Goal: Transaction & Acquisition: Purchase product/service

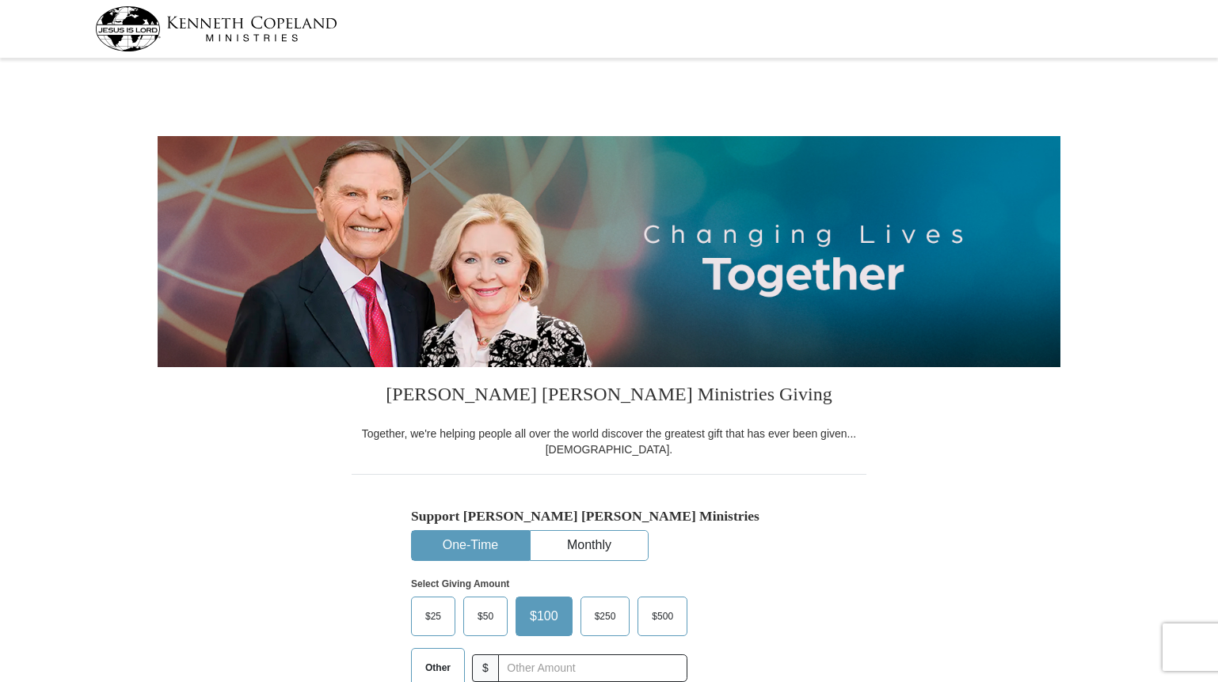
select select "NV"
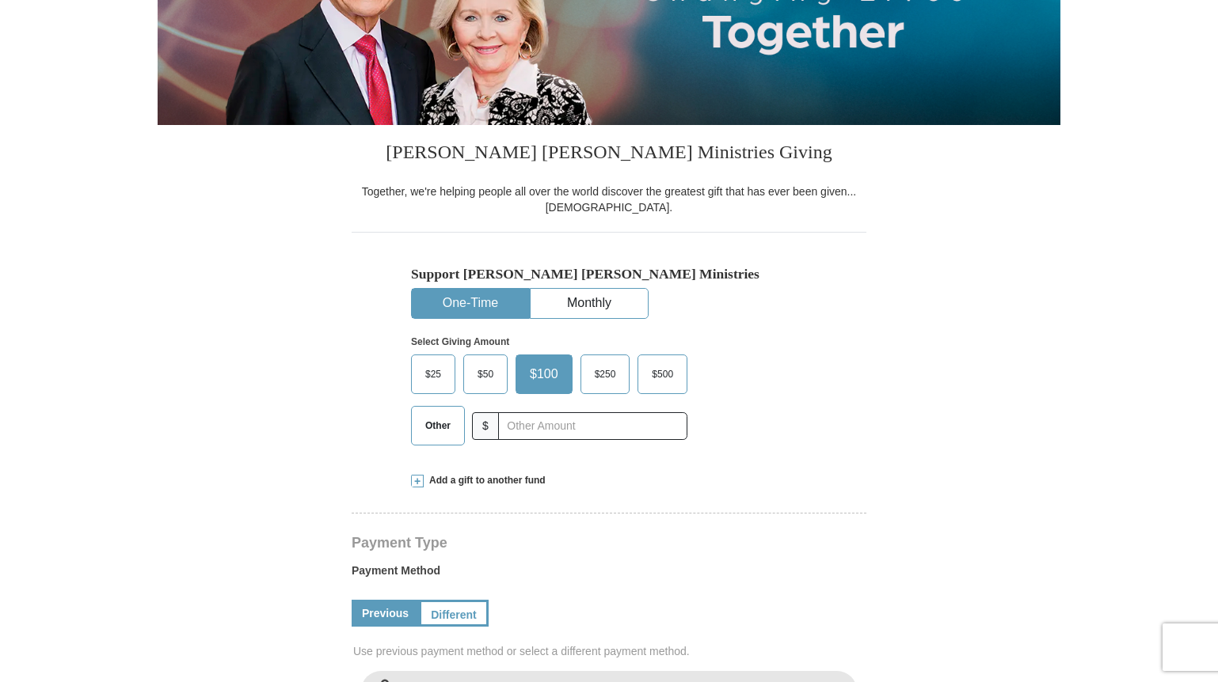
click at [660, 369] on span "$500" at bounding box center [662, 375] width 37 height 24
click at [0, 0] on input "$500" at bounding box center [0, 0] width 0 height 0
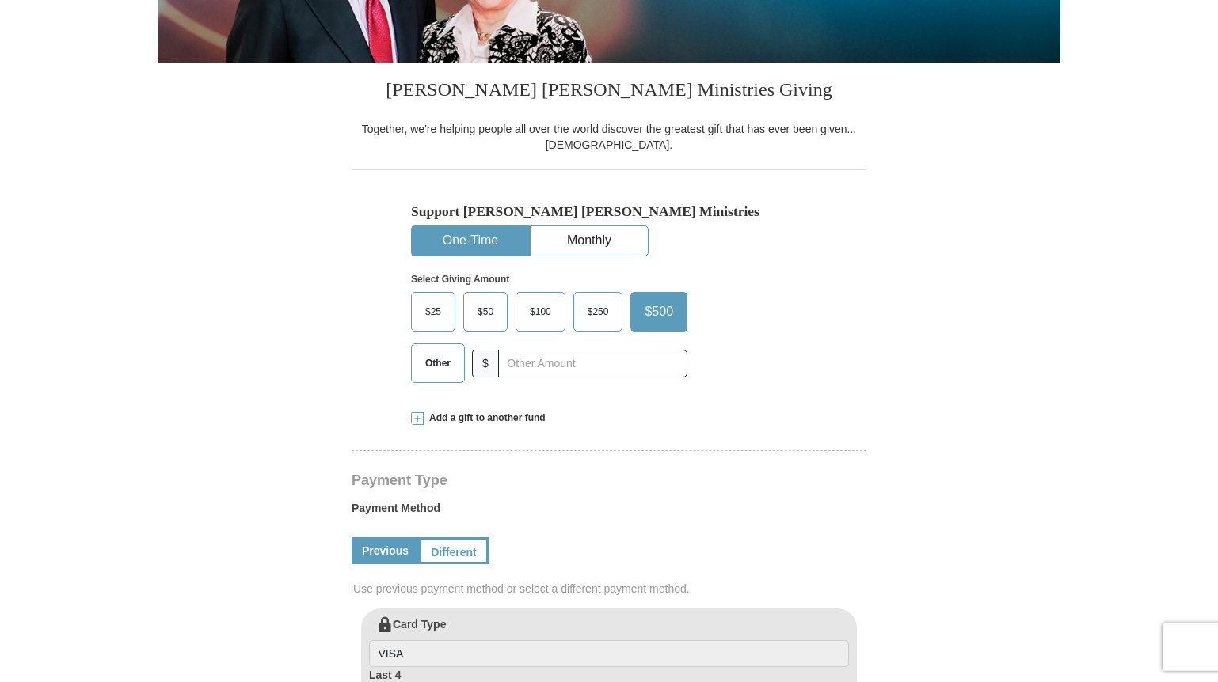
scroll to position [484, 0]
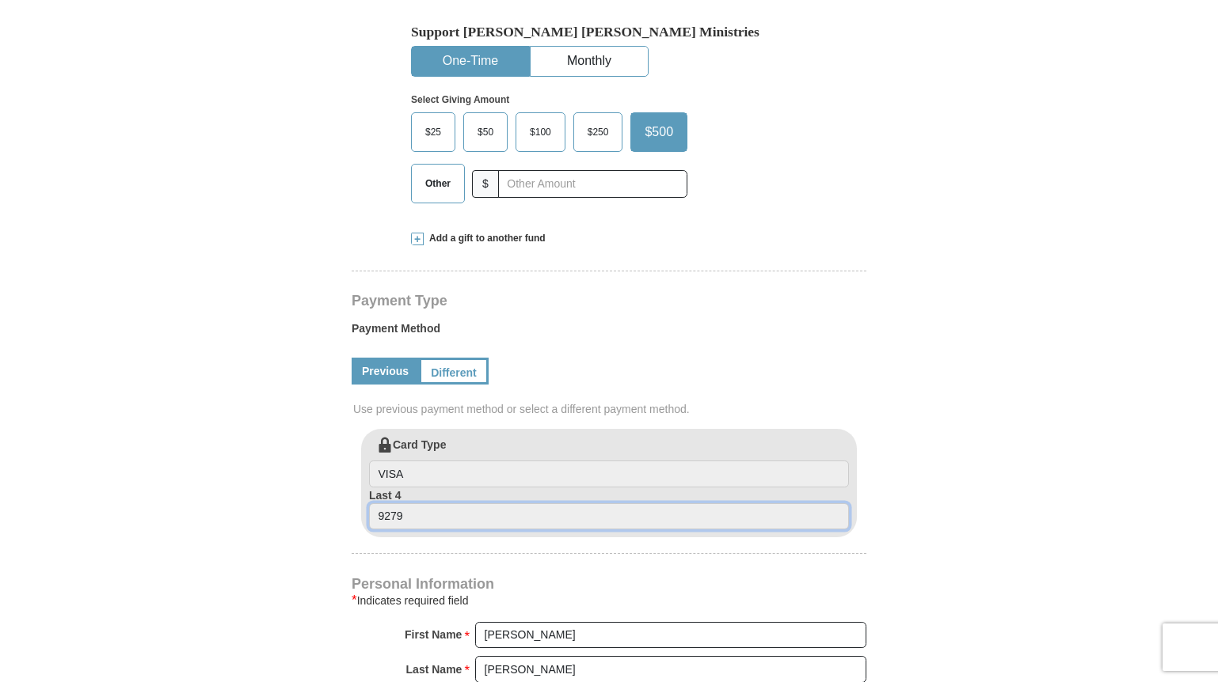
click at [479, 519] on input "9279" at bounding box center [609, 516] width 480 height 27
click at [458, 368] on link "Different" at bounding box center [452, 371] width 66 height 27
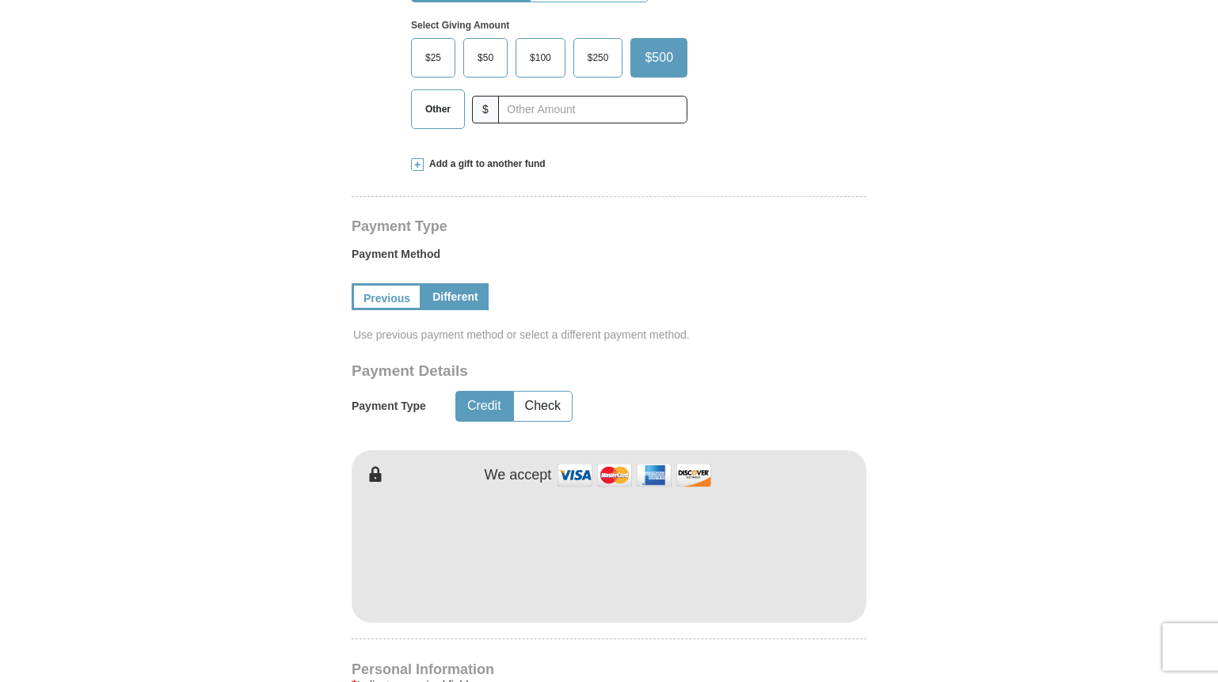
scroll to position [565, 0]
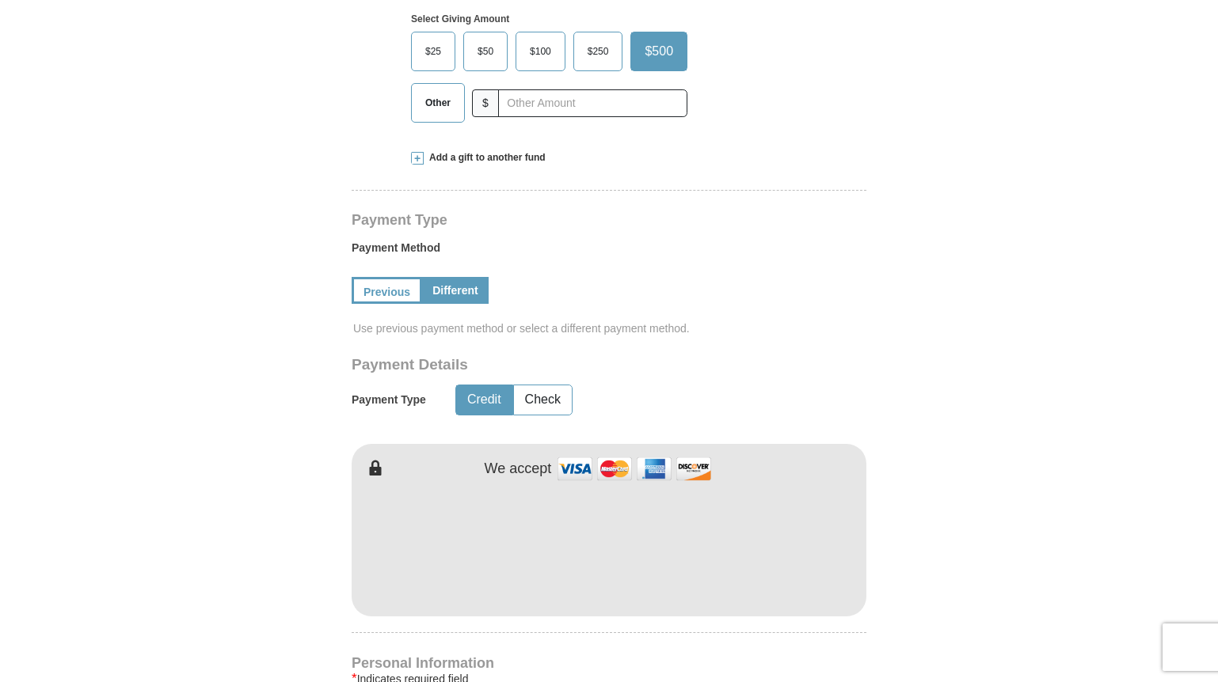
click at [1009, 557] on form "Kenneth Copeland Ministries Giving Together, we're helping people all over the …" at bounding box center [609, 430] width 902 height 1865
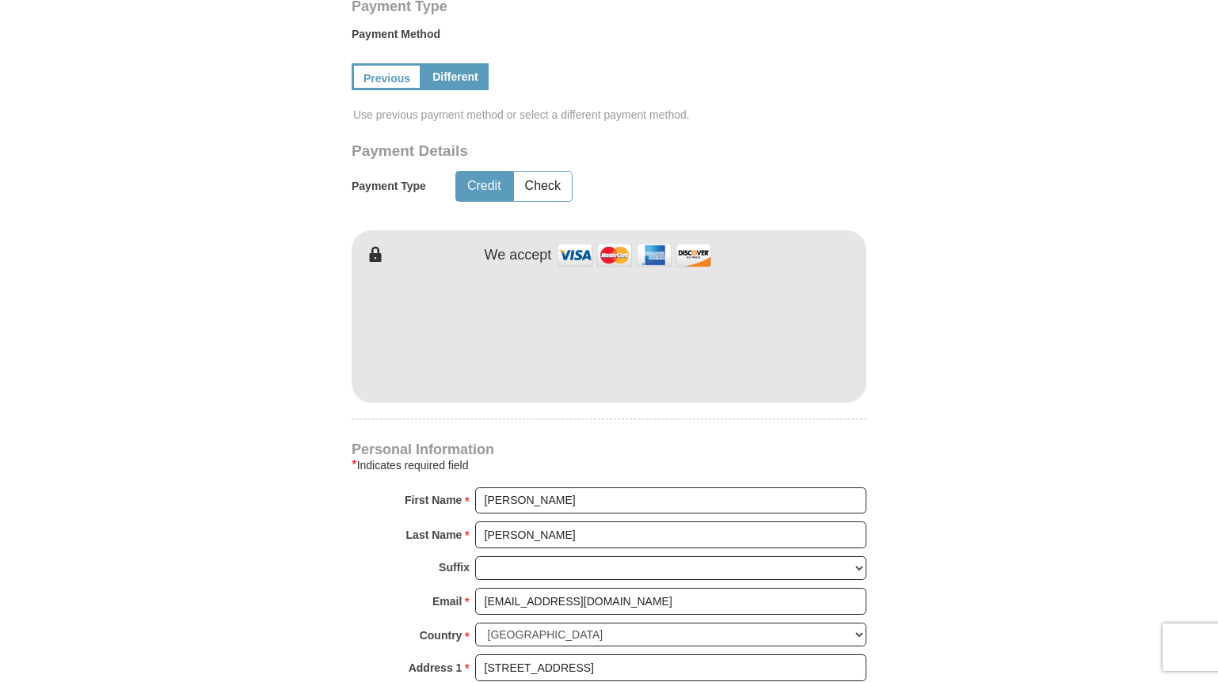
scroll to position [807, 0]
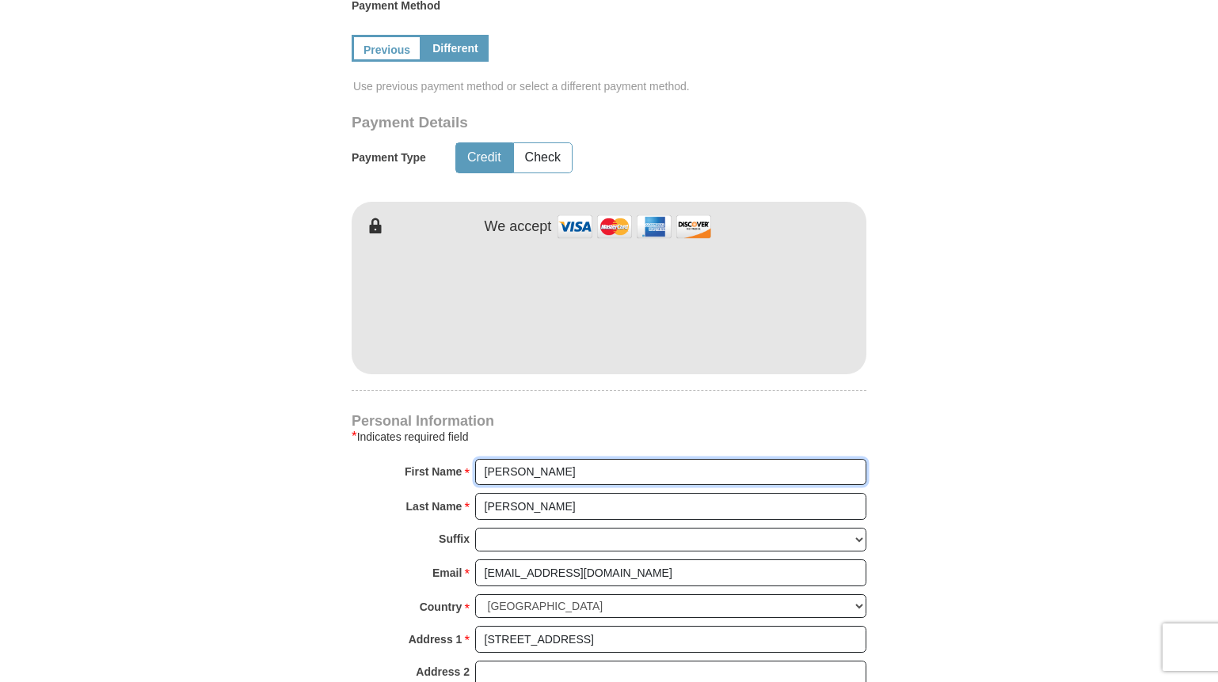
drag, startPoint x: 548, startPoint y: 470, endPoint x: 437, endPoint y: 470, distance: 110.8
click at [475, 470] on input "[PERSON_NAME]" at bounding box center [670, 472] width 391 height 27
type input "Eagle Heights"
drag, startPoint x: 534, startPoint y: 509, endPoint x: 442, endPoint y: 511, distance: 92.6
click at [475, 511] on input "[PERSON_NAME]" at bounding box center [670, 506] width 391 height 27
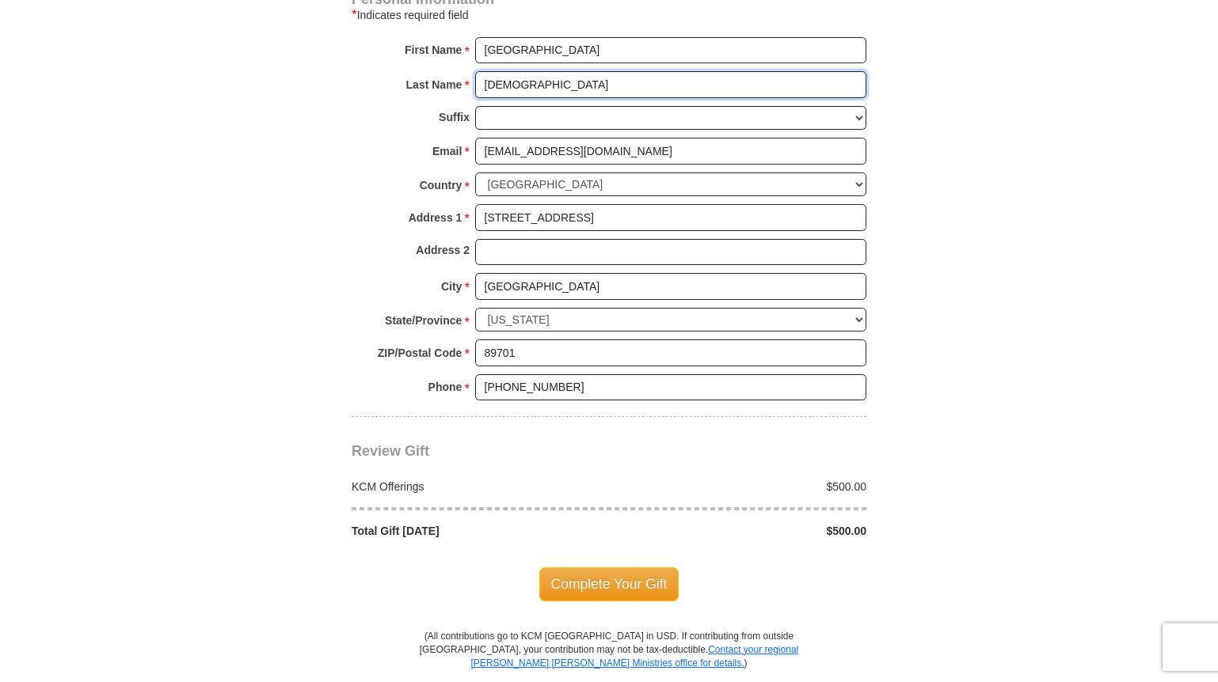
scroll to position [1292, 0]
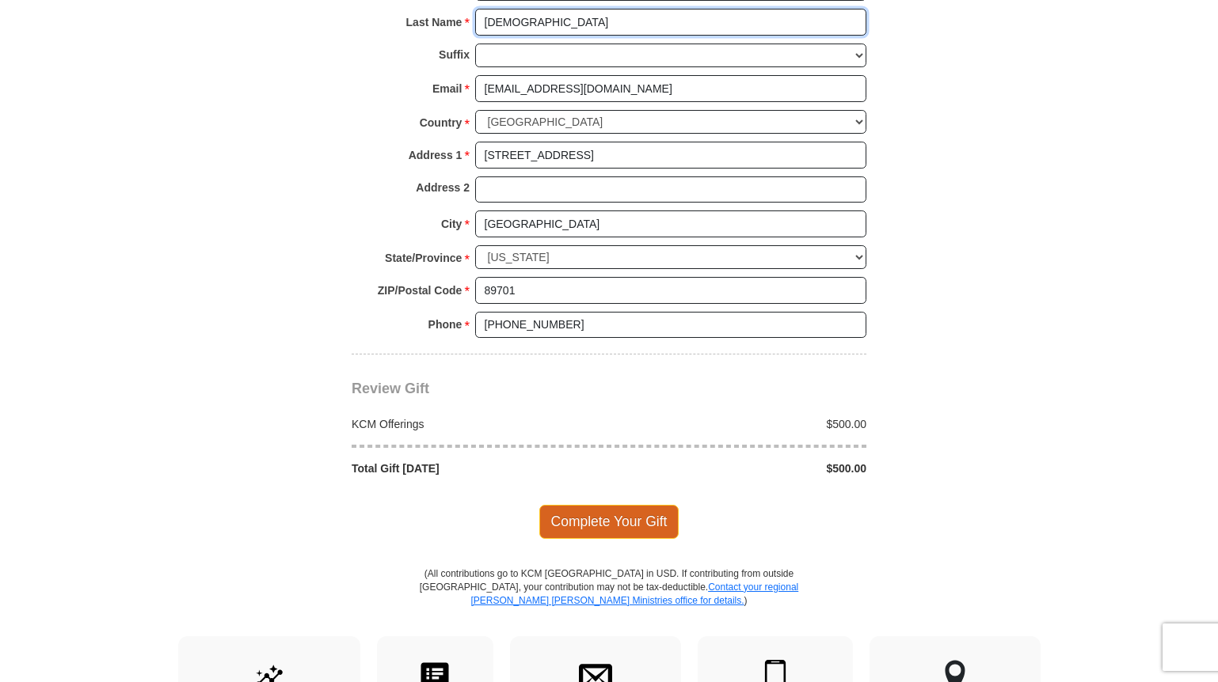
type input "Christian Church"
click at [636, 515] on span "Complete Your Gift" at bounding box center [609, 521] width 140 height 33
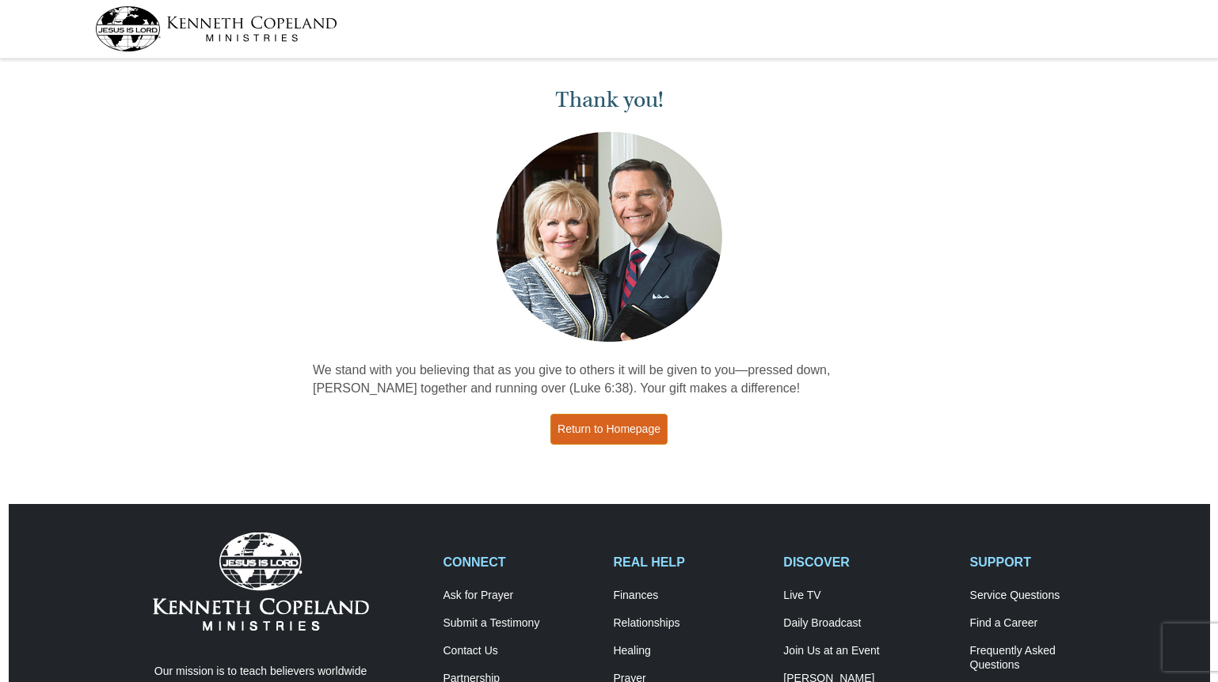
click at [630, 429] on link "Return to Homepage" at bounding box center [608, 429] width 117 height 31
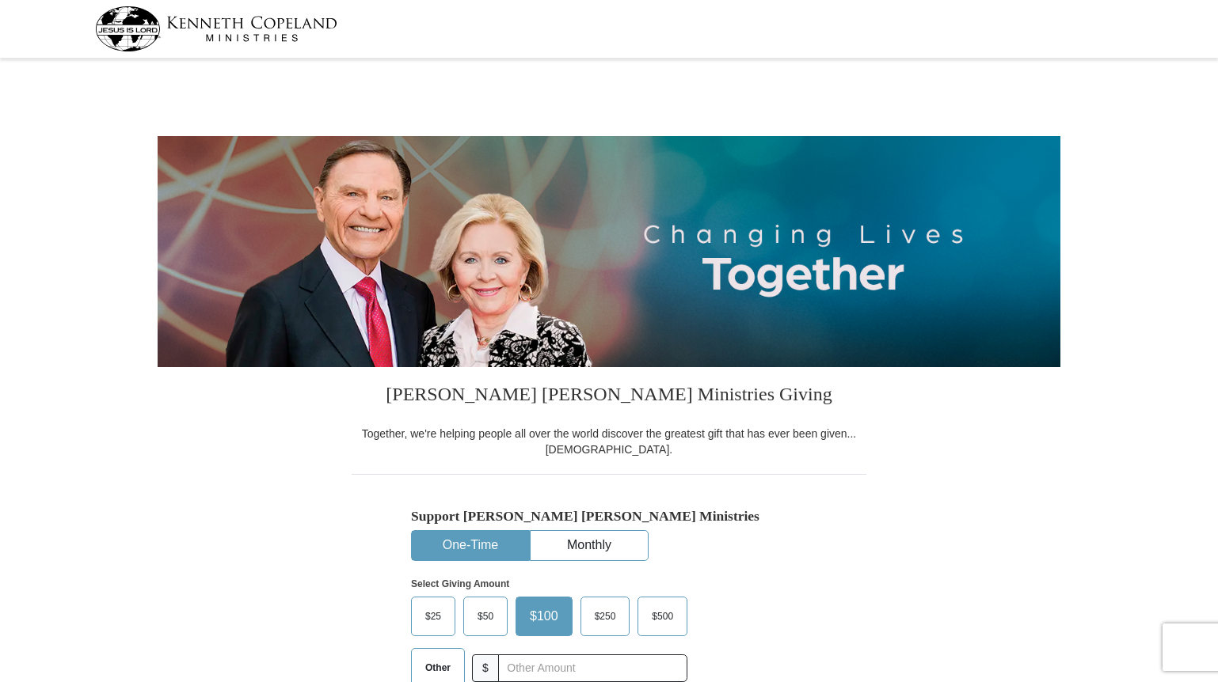
scroll to position [161, 0]
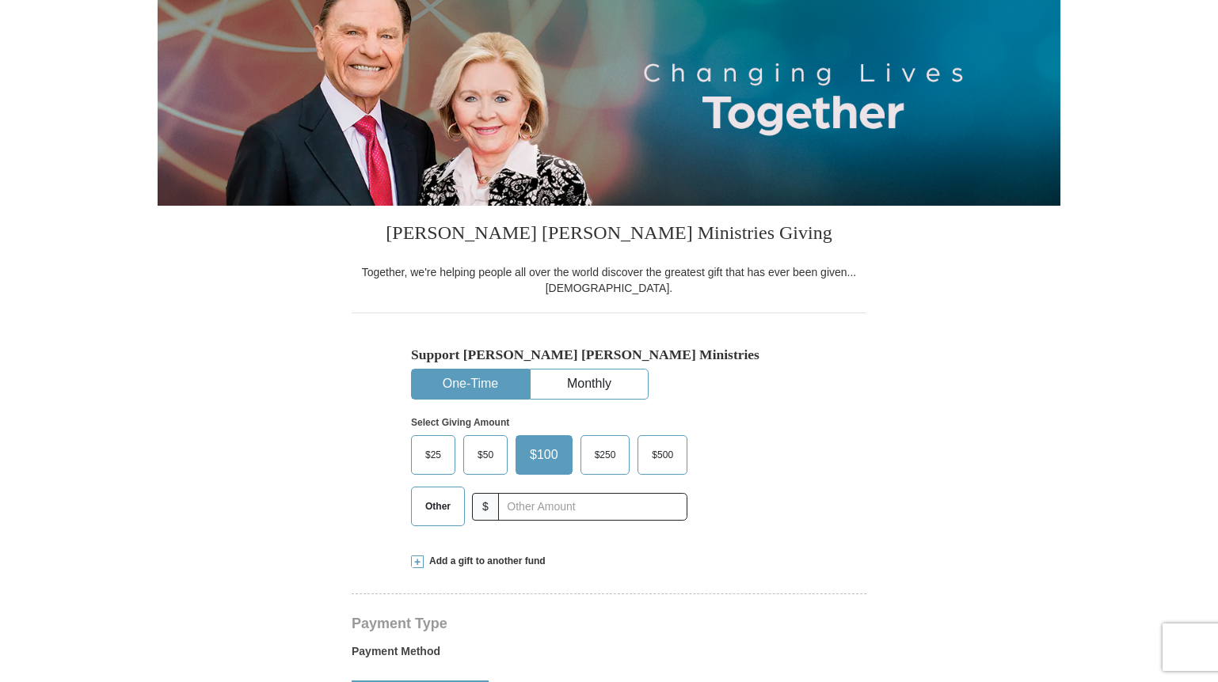
select select "NV"
click at [671, 454] on span "$500" at bounding box center [662, 455] width 37 height 24
click at [0, 0] on input "$500" at bounding box center [0, 0] width 0 height 0
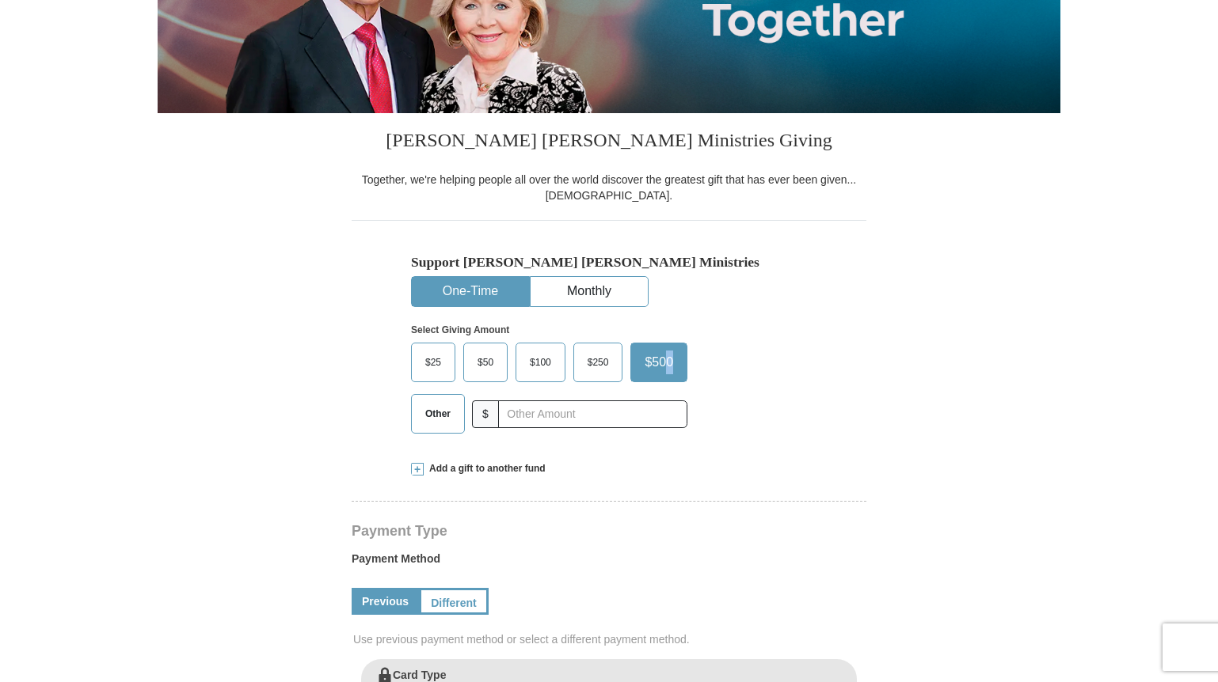
scroll to position [404, 0]
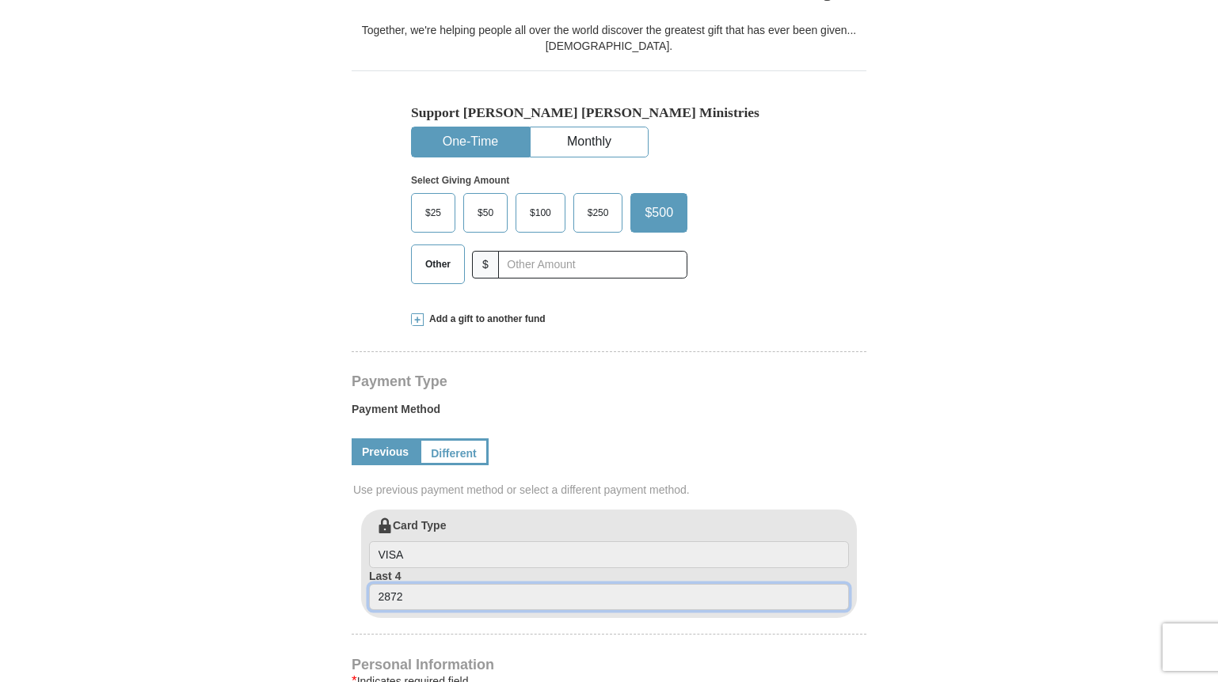
click at [462, 592] on input "2872" at bounding box center [609, 597] width 480 height 27
click at [392, 453] on link "Previous" at bounding box center [384, 452] width 67 height 27
click at [374, 446] on link "Previous" at bounding box center [384, 452] width 67 height 27
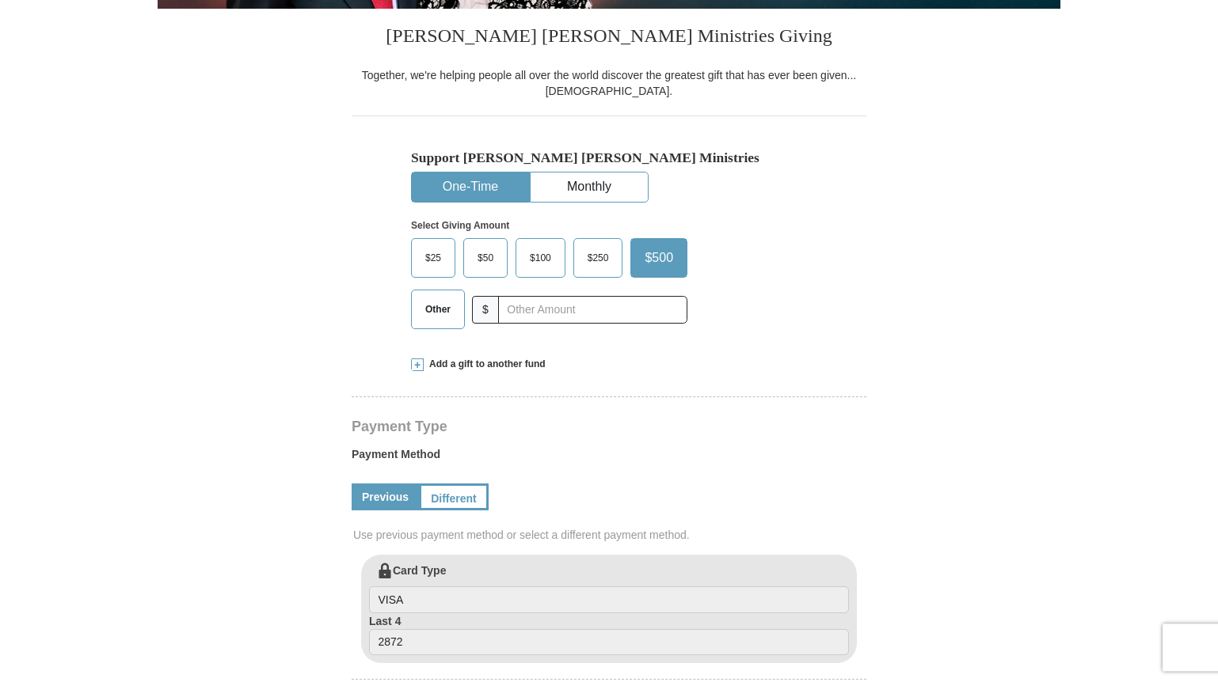
scroll to position [323, 0]
